Goal: Feedback & Contribution: Leave review/rating

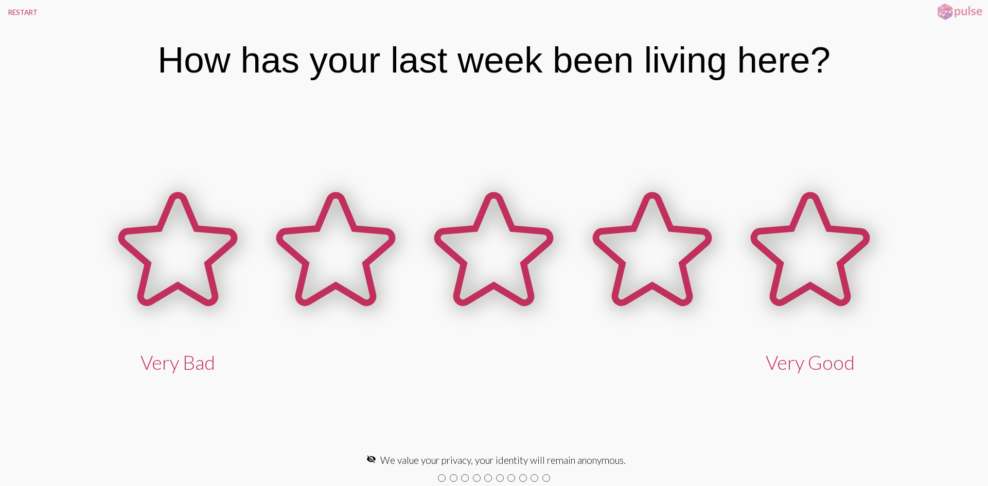
click at [454, 480] on div at bounding box center [454, 478] width 8 height 8
click at [432, 474] on div at bounding box center [494, 478] width 593 height 16
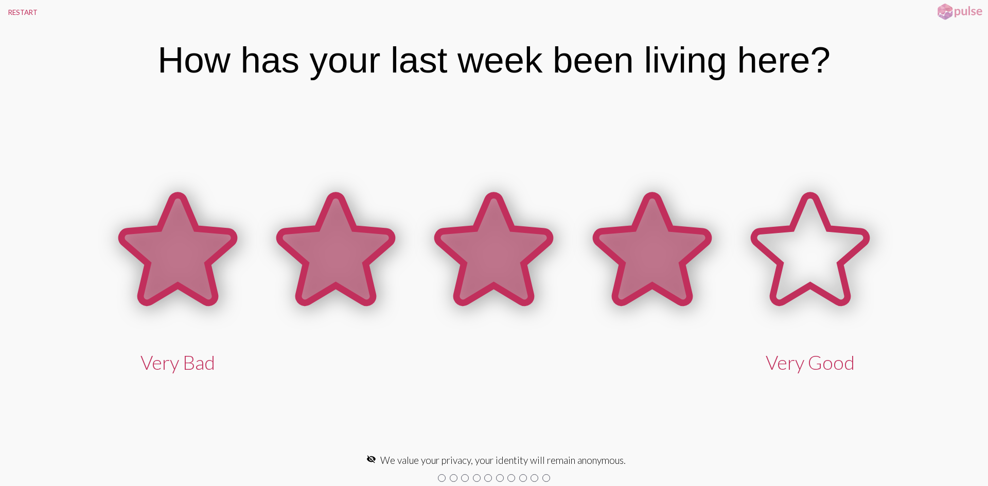
click at [627, 220] on icon at bounding box center [652, 251] width 158 height 158
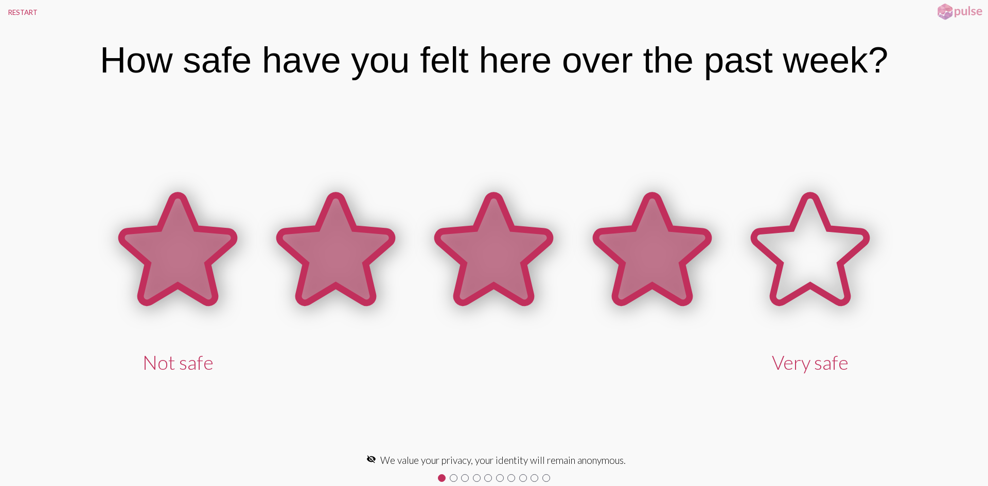
click at [627, 220] on icon at bounding box center [652, 251] width 158 height 158
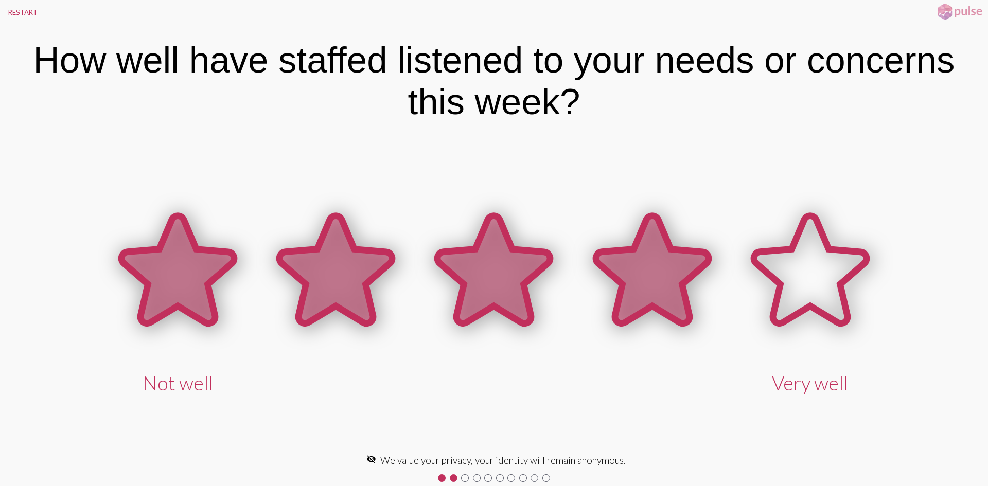
click at [627, 220] on icon at bounding box center [652, 271] width 158 height 158
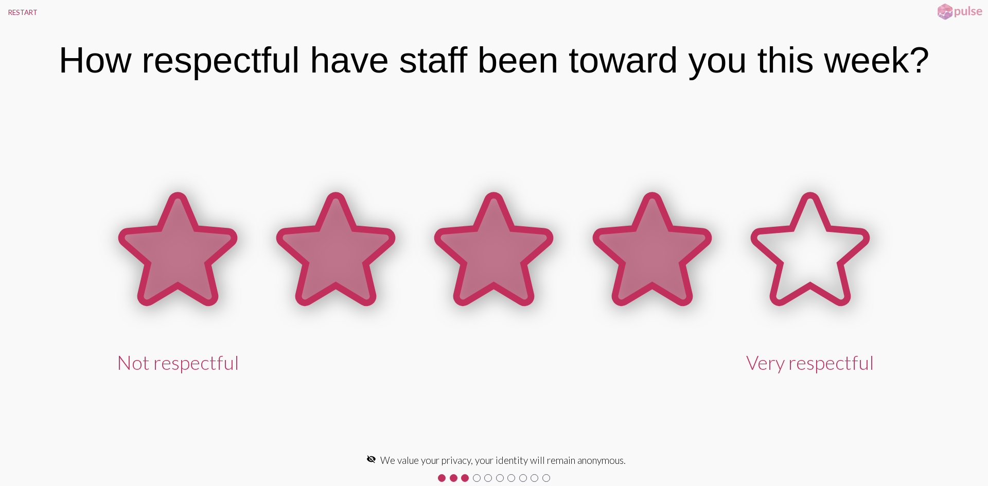
click at [627, 220] on icon at bounding box center [652, 251] width 158 height 158
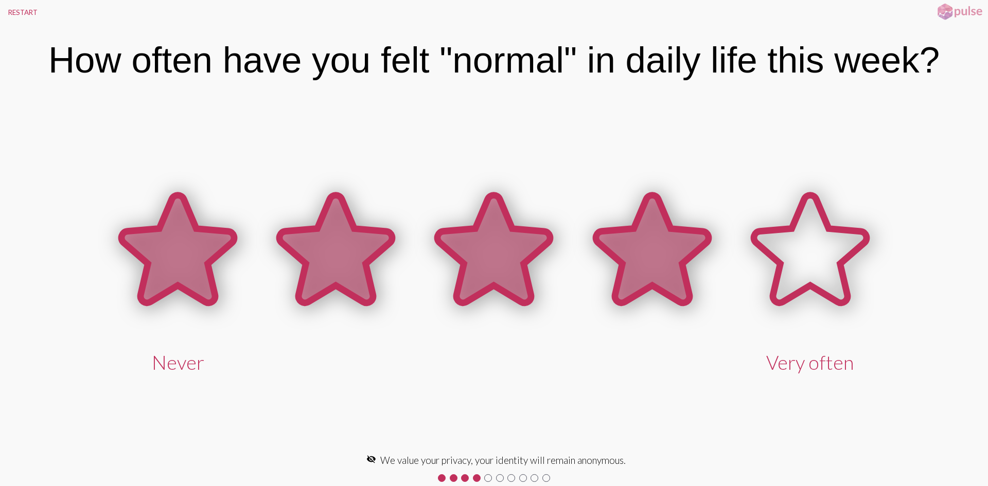
click at [626, 234] on icon at bounding box center [652, 249] width 113 height 108
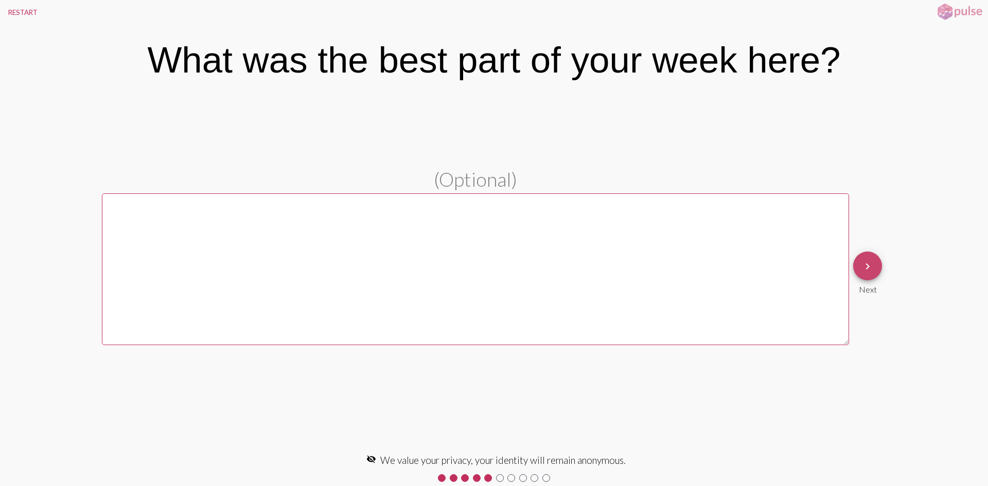
click at [871, 270] on mat-icon "keyboard_arrow_right" at bounding box center [867, 266] width 12 height 12
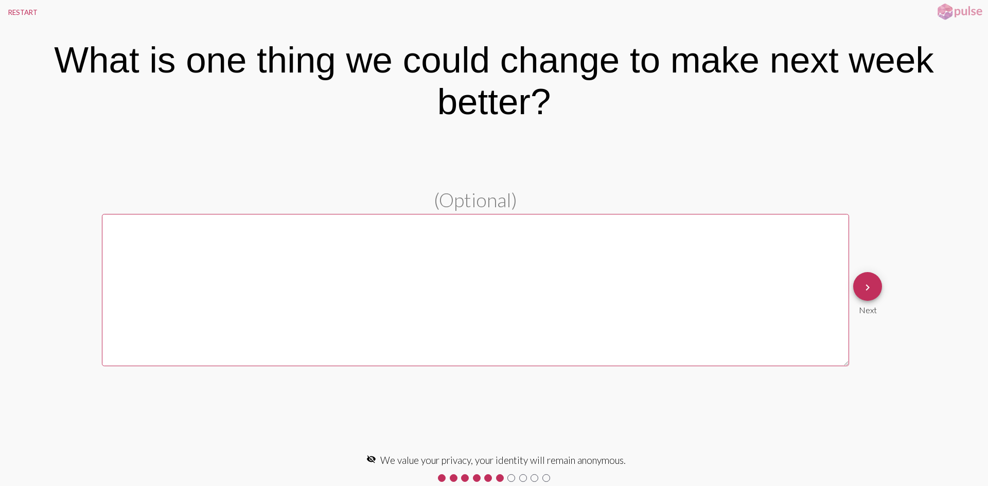
click at [877, 290] on button "keyboard_arrow_right" at bounding box center [867, 286] width 29 height 29
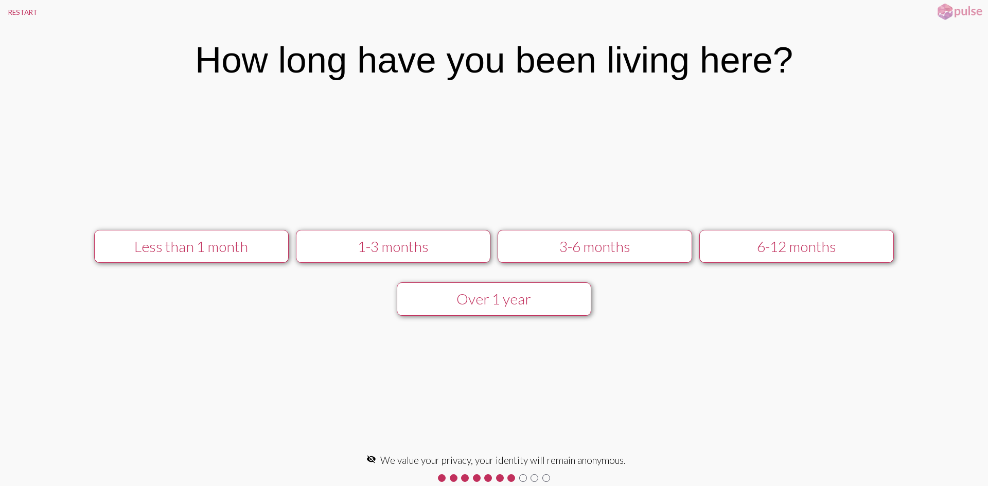
click at [459, 298] on div "Over 1 year" at bounding box center [494, 298] width 174 height 17
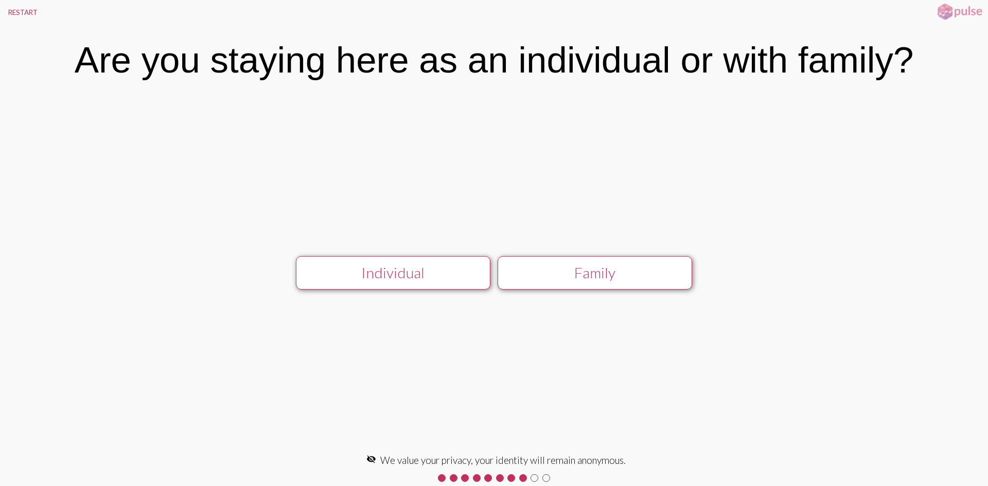
click at [369, 257] on button "Individual" at bounding box center [393, 272] width 195 height 33
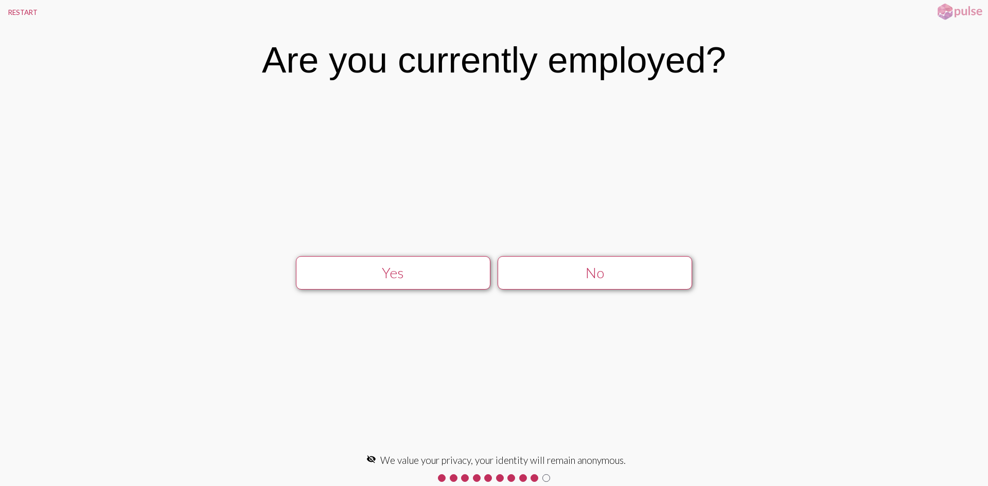
click at [470, 270] on div "Yes" at bounding box center [393, 272] width 174 height 17
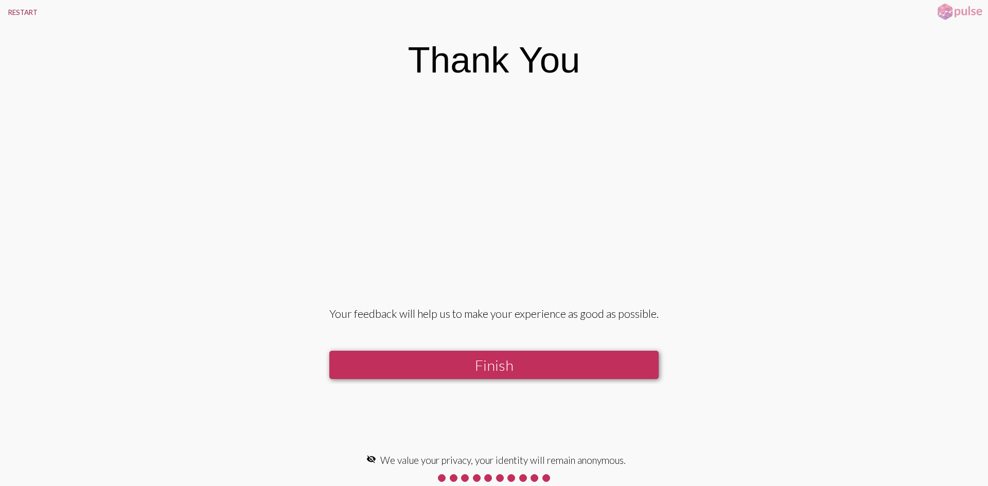
click at [21, 12] on button "RESTART" at bounding box center [23, 12] width 46 height 25
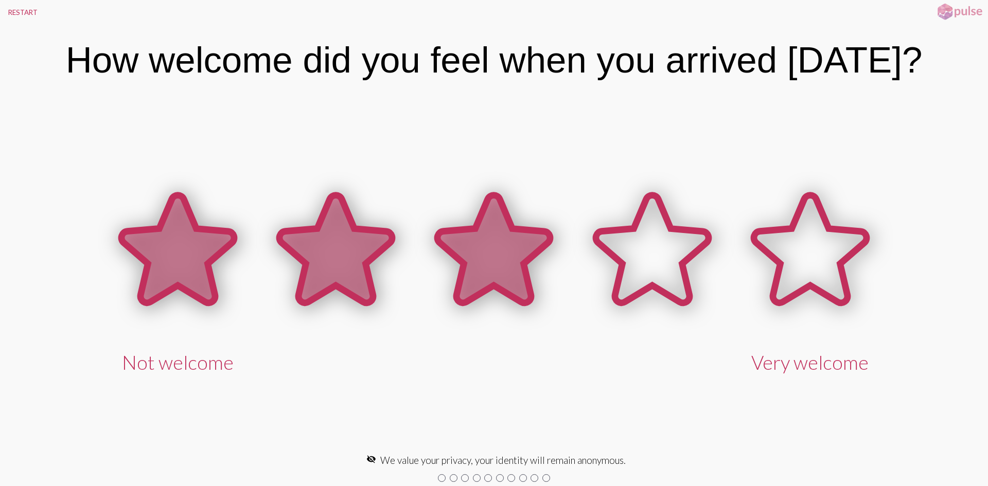
click at [483, 258] on icon at bounding box center [493, 249] width 113 height 108
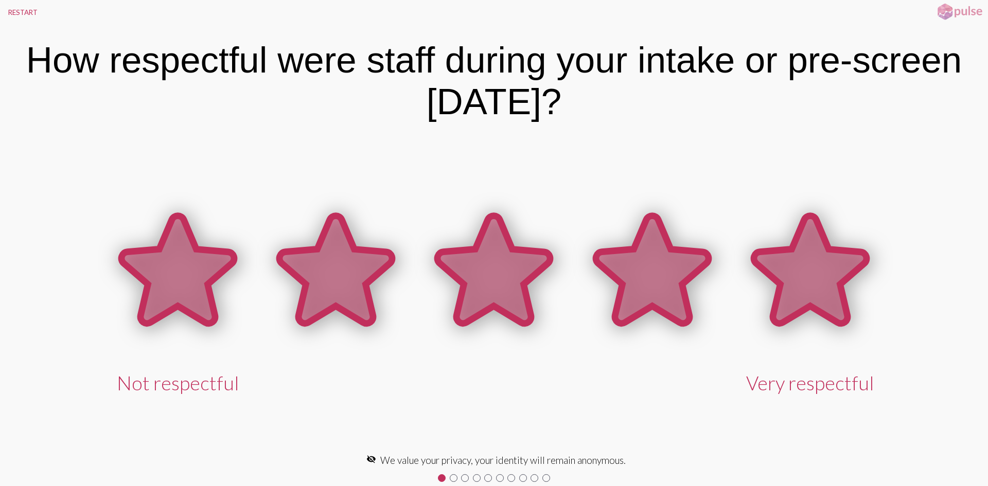
click at [861, 271] on icon at bounding box center [810, 271] width 158 height 158
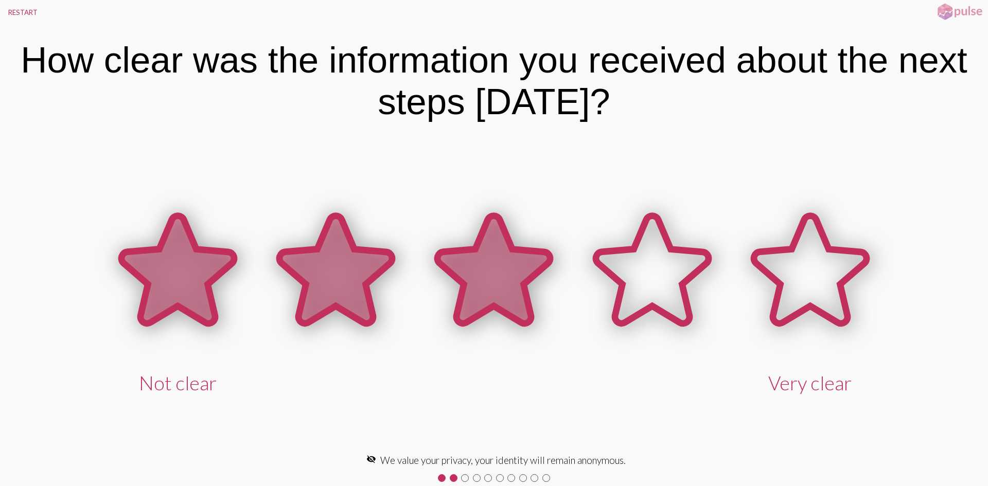
click at [523, 277] on icon at bounding box center [493, 270] width 113 height 108
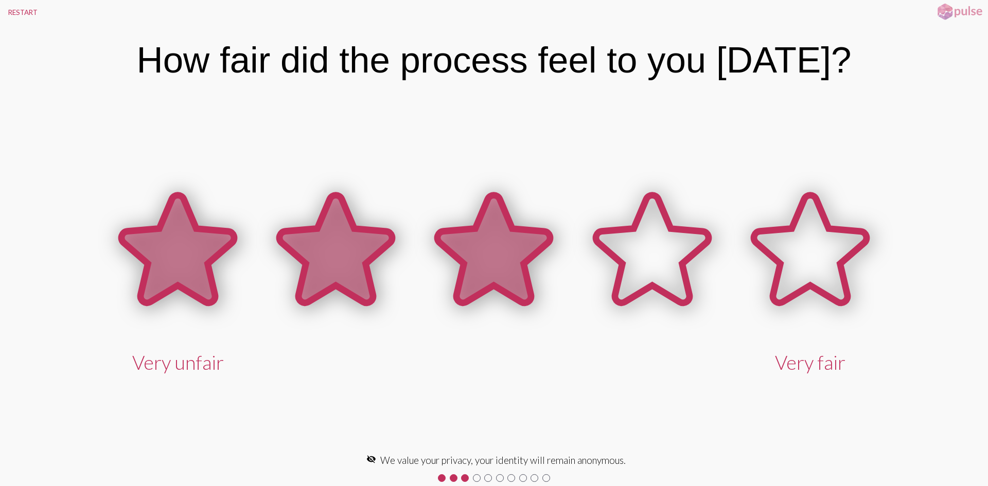
click at [523, 277] on icon at bounding box center [493, 249] width 113 height 108
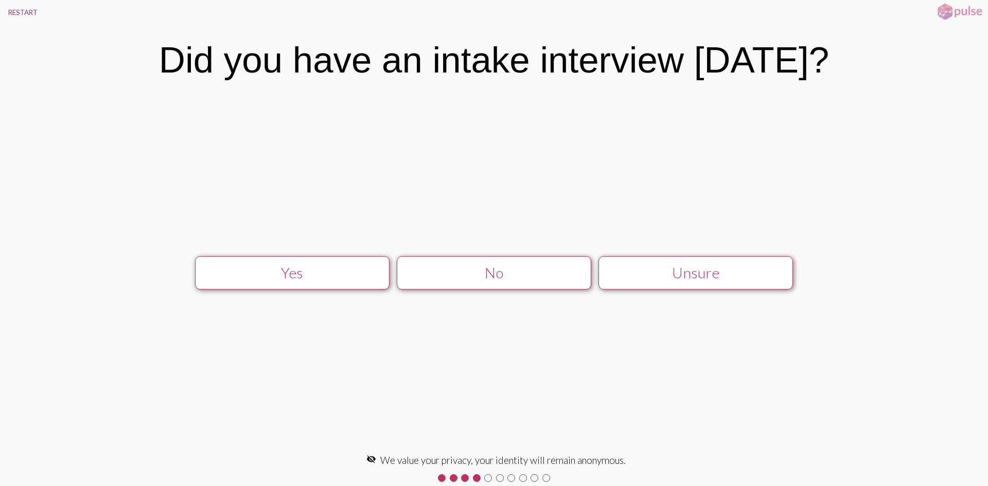
click at [482, 280] on div "No" at bounding box center [494, 272] width 174 height 17
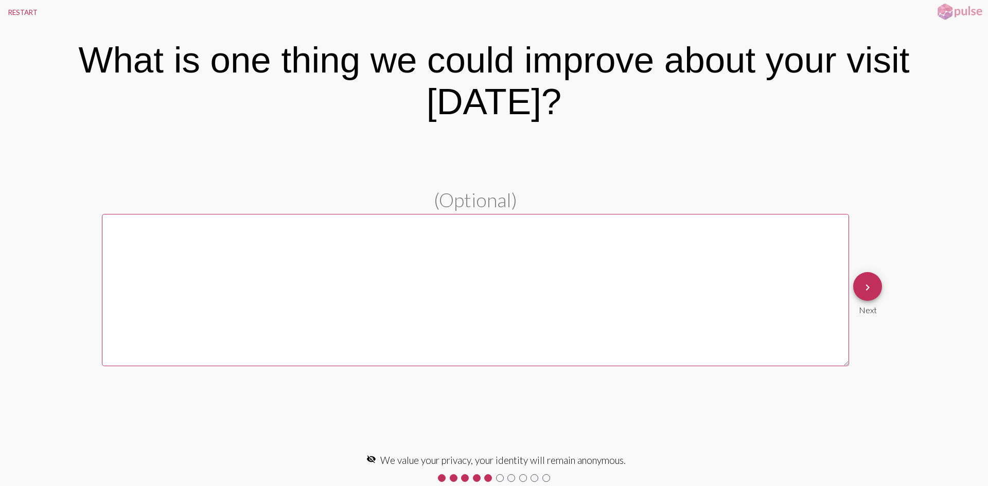
click at [880, 272] on button "keyboard_arrow_right" at bounding box center [867, 286] width 29 height 29
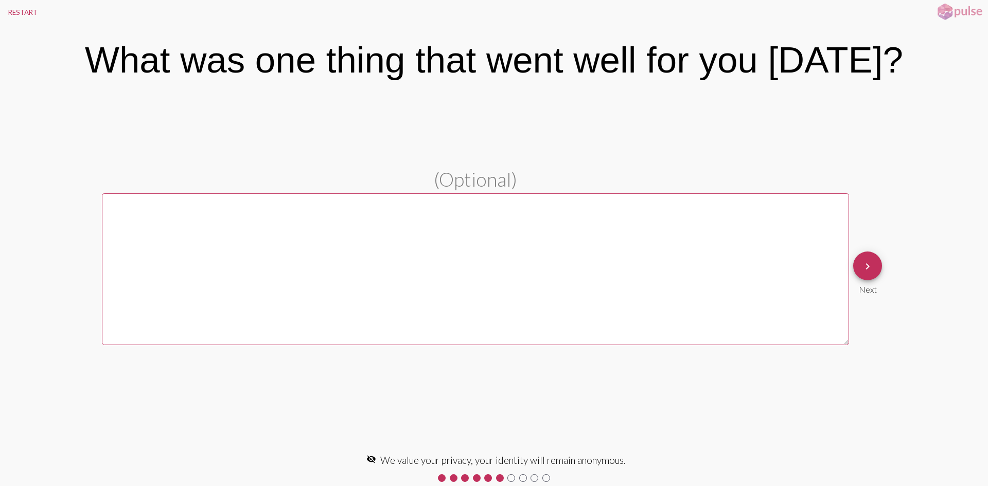
click at [863, 272] on mat-icon "keyboard_arrow_right" at bounding box center [867, 266] width 12 height 12
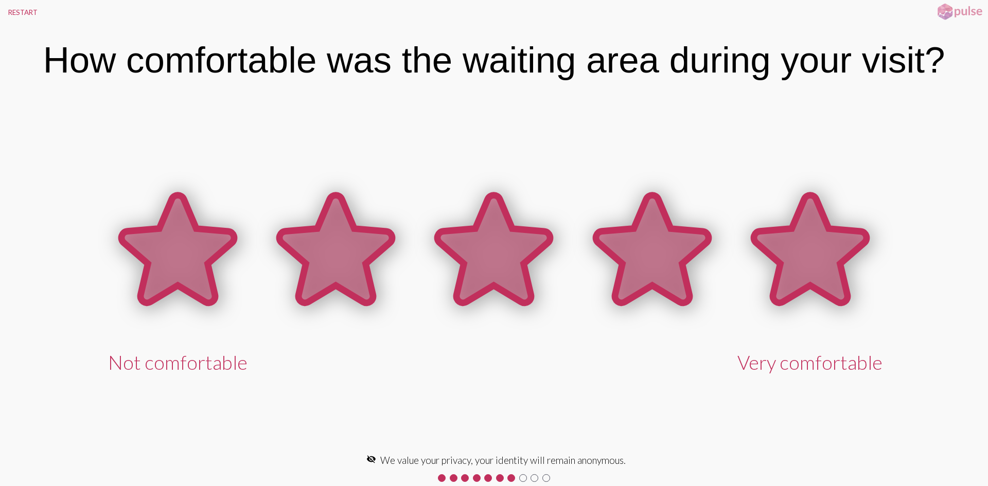
click at [749, 244] on icon at bounding box center [810, 251] width 158 height 158
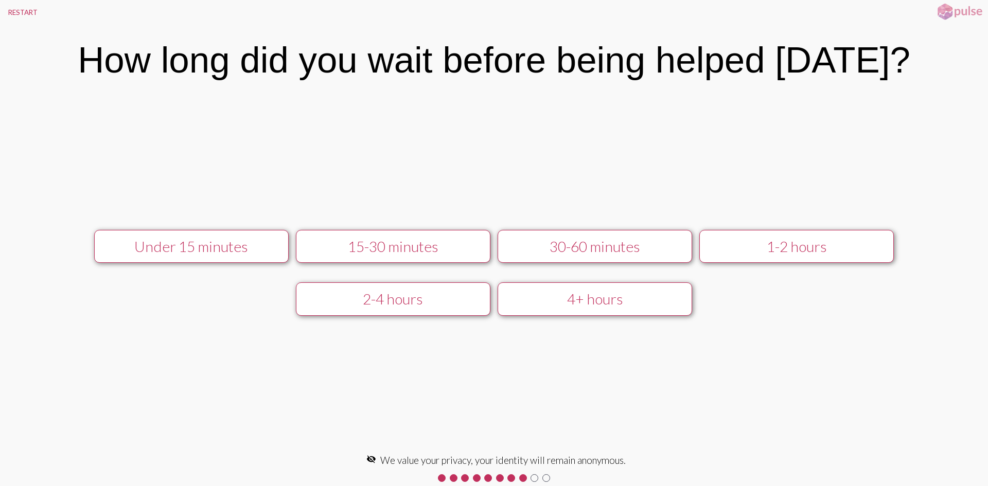
click at [750, 250] on div "1-2 hours" at bounding box center [797, 246] width 174 height 17
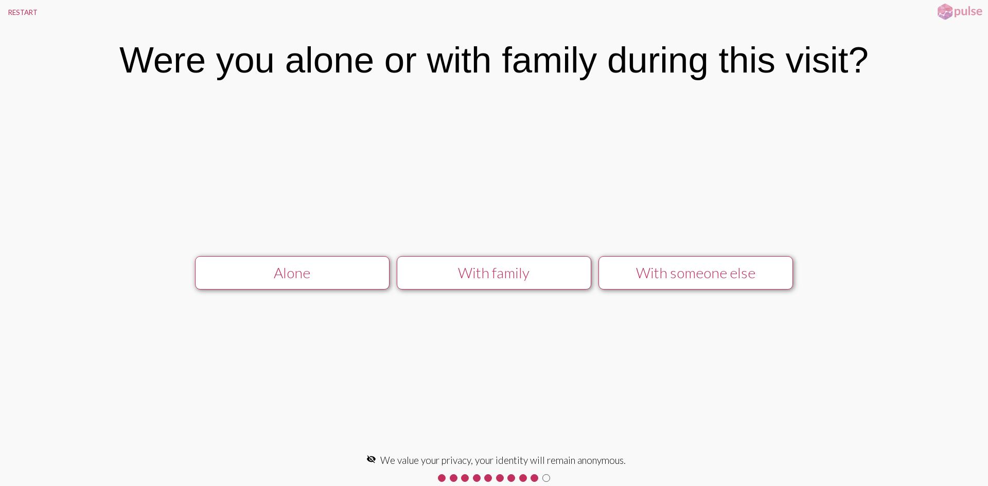
click at [666, 279] on div "With someone else" at bounding box center [696, 272] width 174 height 17
